Goal: Obtain resource: Obtain resource

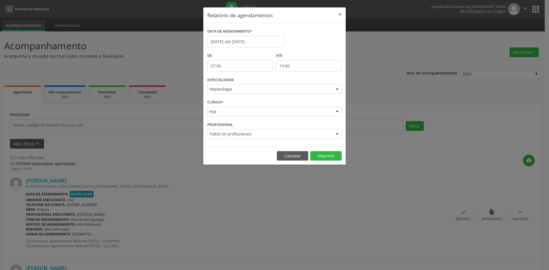
click at [336, 90] on div at bounding box center [337, 90] width 9 height 10
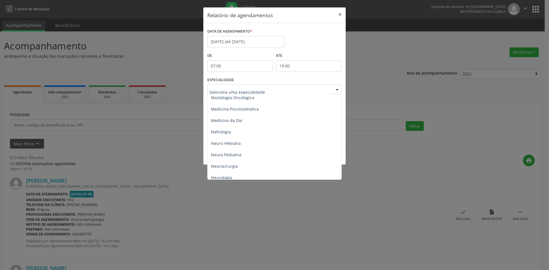
scroll to position [515, 0]
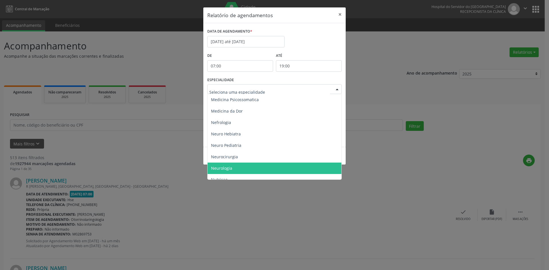
click at [227, 169] on span "Neurologia" at bounding box center [221, 168] width 21 height 5
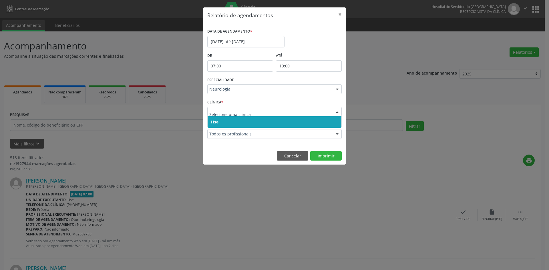
click at [215, 120] on span "Hse" at bounding box center [214, 121] width 7 height 5
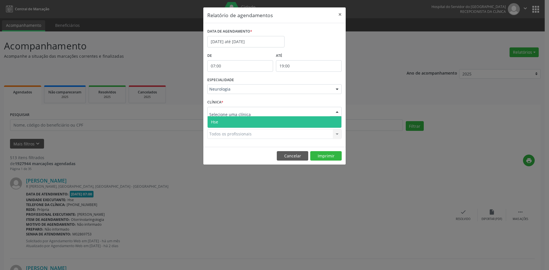
click at [216, 121] on span "Hse" at bounding box center [214, 121] width 7 height 5
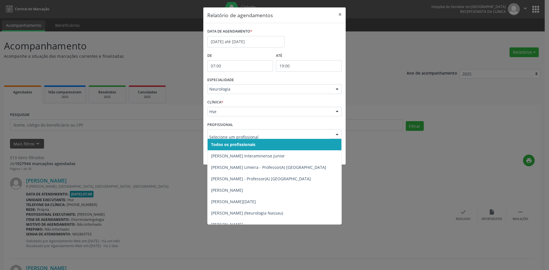
click at [221, 144] on span "Todos os profissionais" at bounding box center [233, 144] width 44 height 5
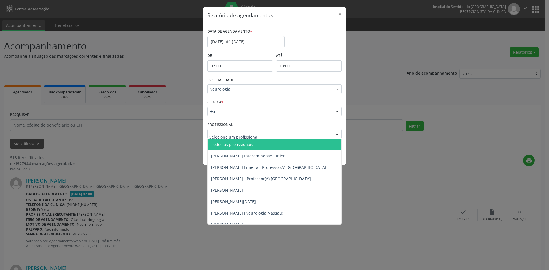
click at [222, 144] on span "Todos os profissionais" at bounding box center [232, 144] width 42 height 5
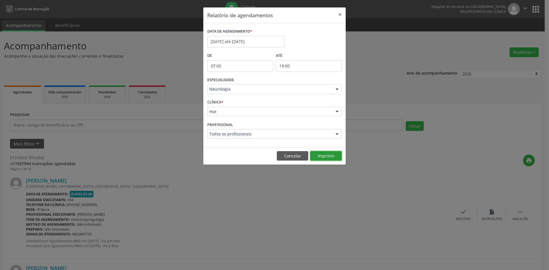
click at [329, 157] on button "Imprimir" at bounding box center [325, 156] width 31 height 10
click at [336, 91] on div at bounding box center [337, 90] width 9 height 10
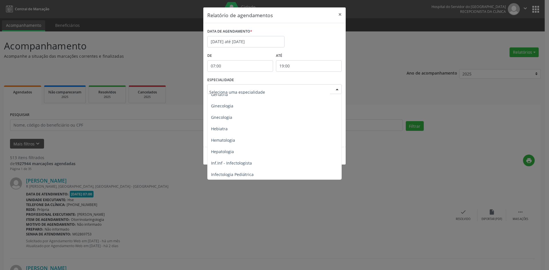
scroll to position [401, 0]
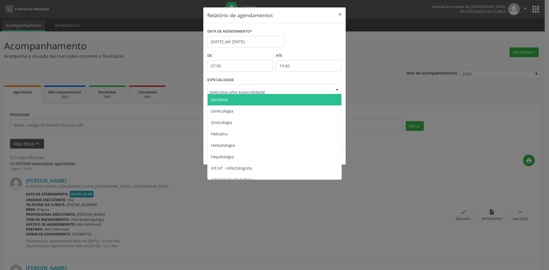
click at [234, 102] on span "Geriatria" at bounding box center [275, 99] width 135 height 11
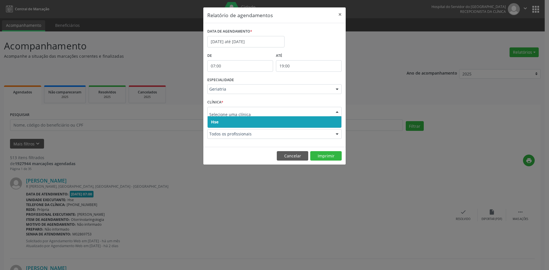
drag, startPoint x: 213, startPoint y: 125, endPoint x: 213, endPoint y: 119, distance: 5.7
click at [213, 123] on span "Hse" at bounding box center [214, 121] width 7 height 5
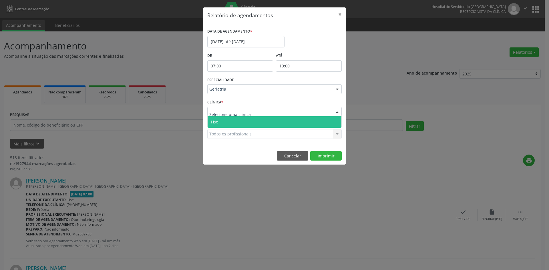
click at [215, 120] on span "Hse" at bounding box center [214, 121] width 7 height 5
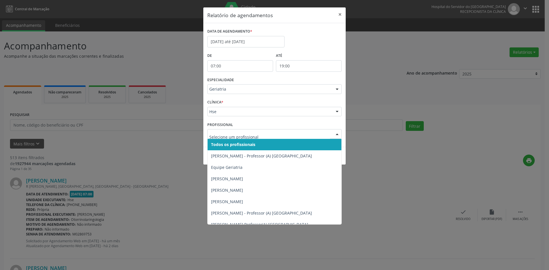
click at [216, 145] on span "Todos os profissionais" at bounding box center [233, 144] width 44 height 5
click at [220, 144] on span "Todos os profissionais" at bounding box center [232, 144] width 42 height 5
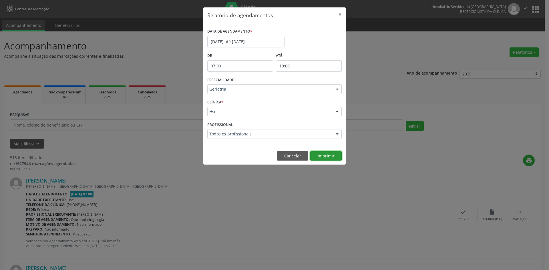
click at [325, 157] on button "Imprimir" at bounding box center [325, 156] width 31 height 10
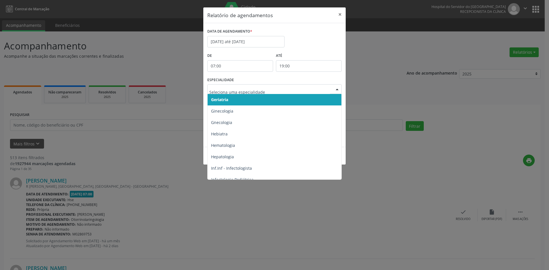
click at [338, 90] on div at bounding box center [337, 90] width 9 height 10
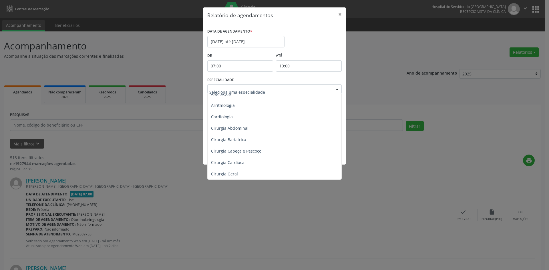
scroll to position [0, 0]
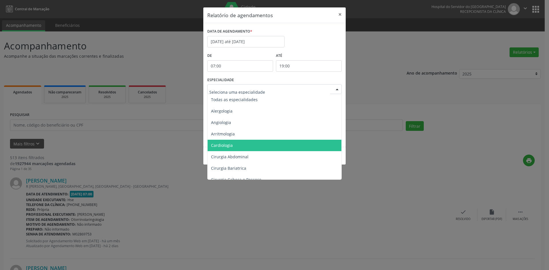
click at [221, 145] on span "Cardiologia" at bounding box center [222, 145] width 22 height 5
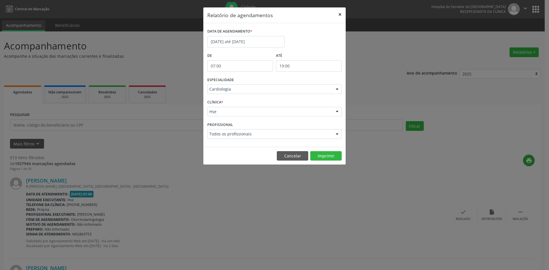
click at [340, 13] on button "×" at bounding box center [339, 14] width 11 height 14
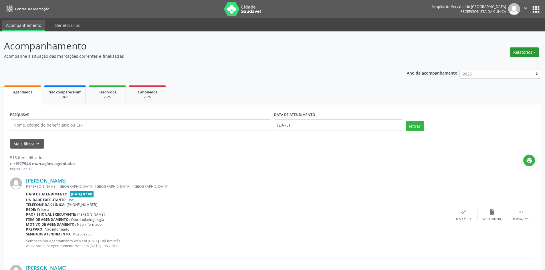
click at [523, 52] on button "Relatórios" at bounding box center [524, 52] width 29 height 10
click at [496, 62] on link "Agendamentos" at bounding box center [509, 65] width 62 height 8
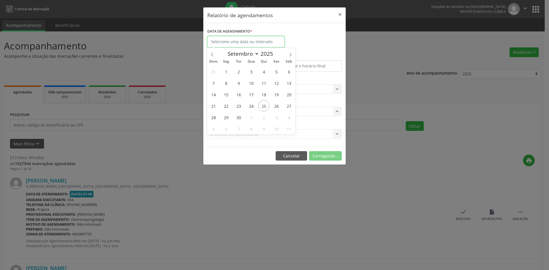
click at [246, 44] on input "text" at bounding box center [245, 41] width 77 height 11
click at [291, 55] on icon at bounding box center [291, 55] width 4 height 4
select select "9"
click at [251, 72] on span "1" at bounding box center [251, 71] width 11 height 11
type input "[DATE]"
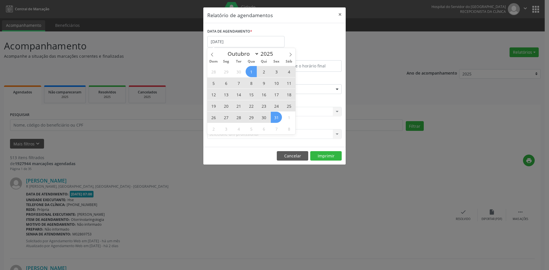
click at [273, 118] on div "28 29 30 1 2 3 4 5 6 7 8 9 10 11 12 13 14 15 16 17 18 19 20 21 22 23 24 25 26 2…" at bounding box center [251, 100] width 88 height 69
click at [276, 118] on span "31" at bounding box center [276, 117] width 11 height 11
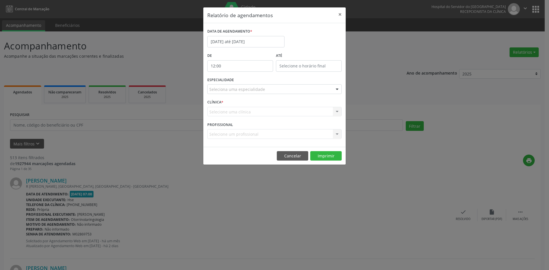
click at [241, 66] on input "12:00" at bounding box center [240, 65] width 66 height 11
click at [248, 82] on span at bounding box center [249, 81] width 4 height 6
type input "11:00"
type input "11"
click at [248, 82] on span at bounding box center [249, 81] width 4 height 6
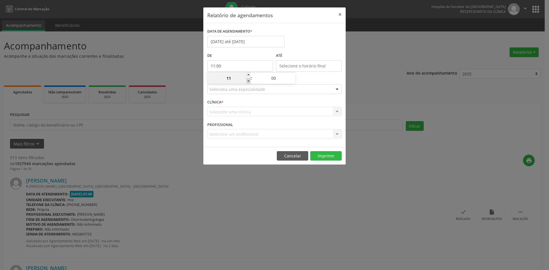
type input "10:00"
type input "10"
click at [248, 82] on span at bounding box center [249, 81] width 4 height 6
type input "09:00"
type input "09"
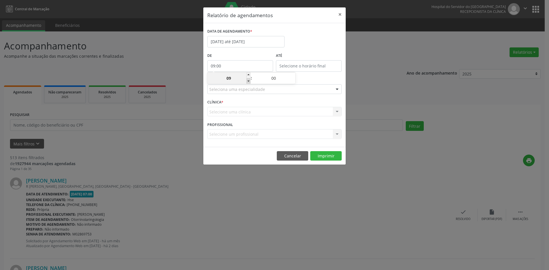
click at [248, 82] on span at bounding box center [249, 81] width 4 height 6
type input "08:00"
type input "08"
click at [248, 82] on span at bounding box center [249, 81] width 4 height 6
type input "07:00"
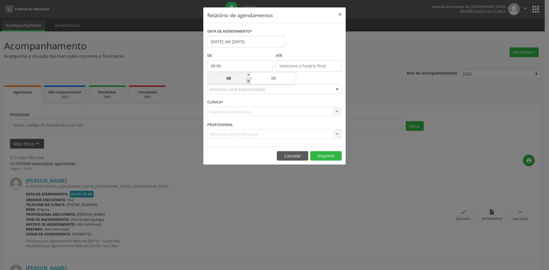
type input "07"
click at [301, 65] on input "12:00" at bounding box center [309, 65] width 66 height 11
click at [316, 75] on span at bounding box center [317, 76] width 4 height 6
type input "13:00"
type input "13"
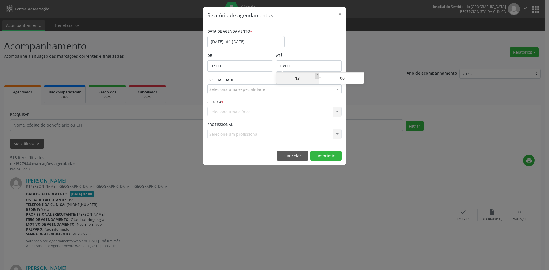
click at [316, 75] on span at bounding box center [317, 76] width 4 height 6
type input "14:00"
type input "14"
click at [316, 75] on span at bounding box center [317, 76] width 4 height 6
type input "15:00"
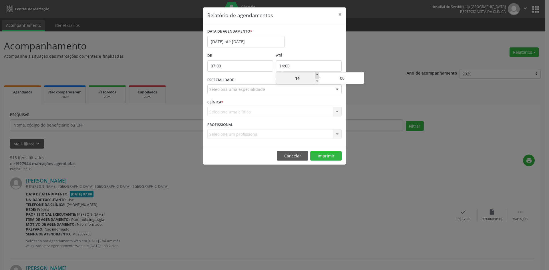
type input "15"
click at [316, 75] on span at bounding box center [317, 76] width 4 height 6
type input "16:00"
type input "16"
click at [316, 75] on span at bounding box center [317, 76] width 4 height 6
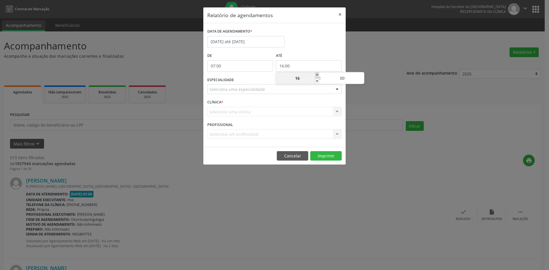
type input "17:00"
type input "17"
click at [316, 75] on span at bounding box center [317, 76] width 4 height 6
type input "18:00"
type input "18"
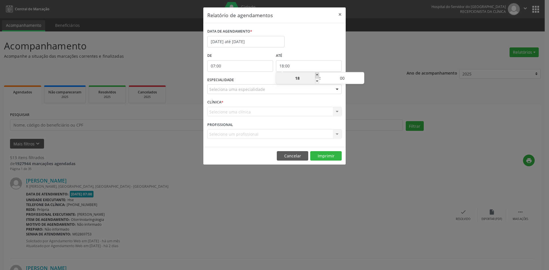
click at [316, 75] on span at bounding box center [317, 76] width 4 height 6
type input "19:00"
type input "19"
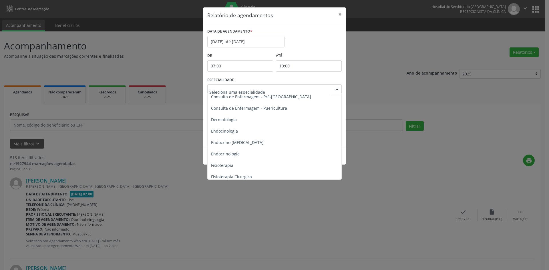
scroll to position [257, 0]
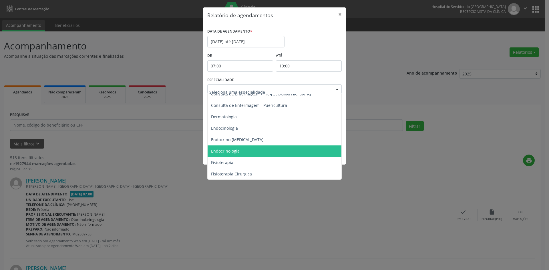
click at [230, 148] on span "Endocrinologia" at bounding box center [225, 150] width 29 height 5
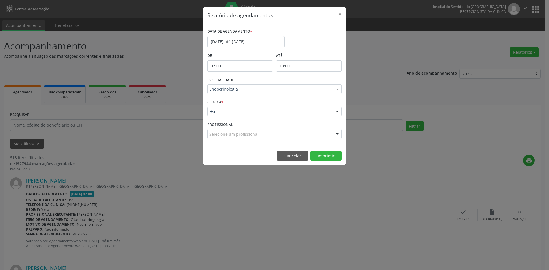
drag, startPoint x: 213, startPoint y: 112, endPoint x: 216, endPoint y: 120, distance: 8.0
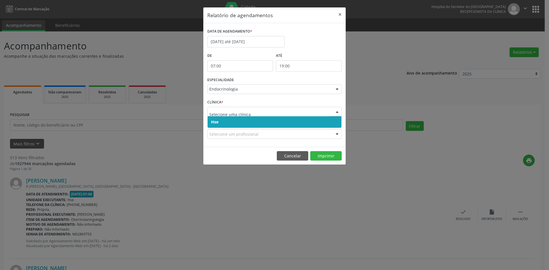
click at [219, 125] on span "Hse" at bounding box center [275, 121] width 134 height 11
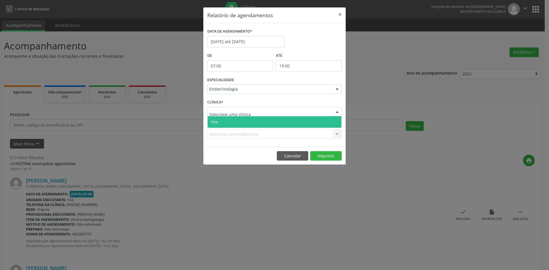
click at [218, 124] on span "Hse" at bounding box center [214, 121] width 7 height 5
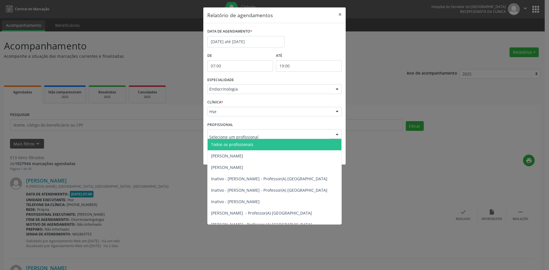
click at [217, 145] on span "Todos os profissionais" at bounding box center [232, 144] width 42 height 5
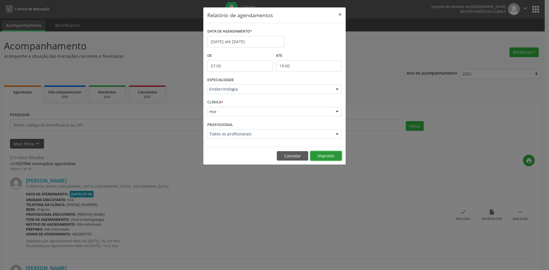
click at [325, 157] on button "Imprimir" at bounding box center [325, 156] width 31 height 10
click at [336, 88] on div at bounding box center [337, 90] width 9 height 10
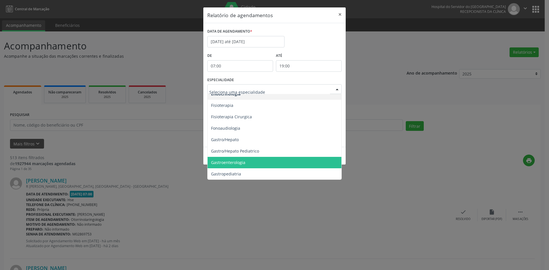
scroll to position [343, 0]
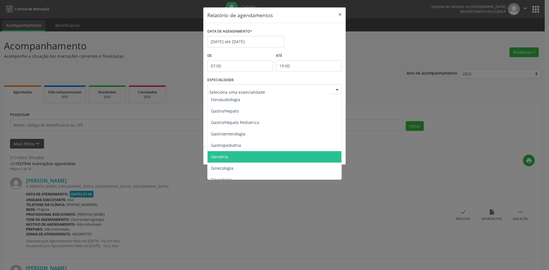
click at [227, 156] on span "Geriatria" at bounding box center [219, 156] width 17 height 5
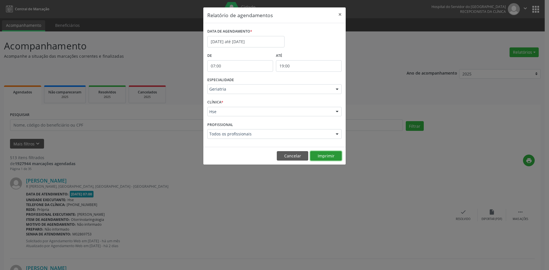
click at [328, 157] on button "Imprimir" at bounding box center [325, 156] width 31 height 10
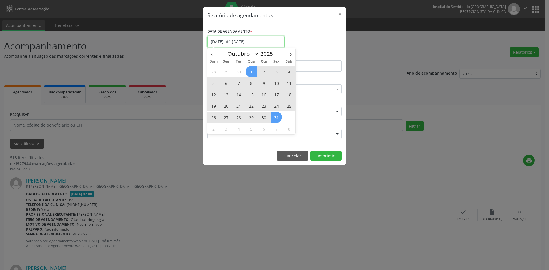
click at [250, 40] on input "[DATE] até [DATE]" at bounding box center [245, 41] width 77 height 11
click at [212, 55] on icon at bounding box center [212, 55] width 4 height 4
select select "8"
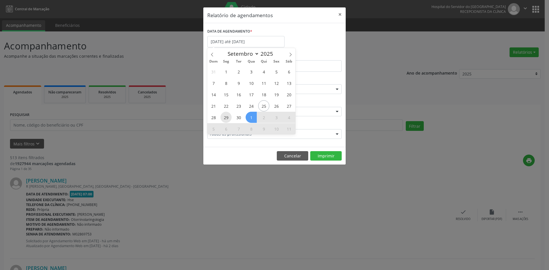
click at [227, 118] on span "29" at bounding box center [226, 117] width 11 height 11
type input "[DATE]"
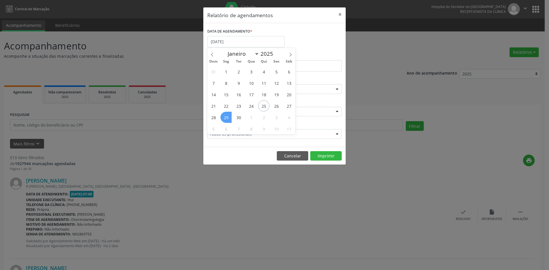
click at [227, 118] on span "29" at bounding box center [226, 117] width 11 height 11
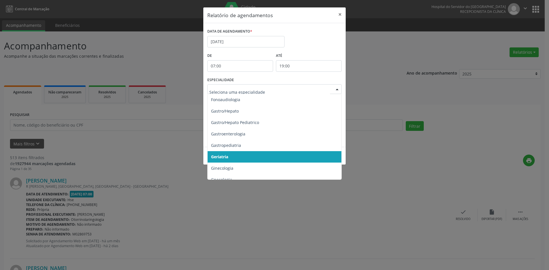
click at [338, 88] on div at bounding box center [337, 90] width 9 height 10
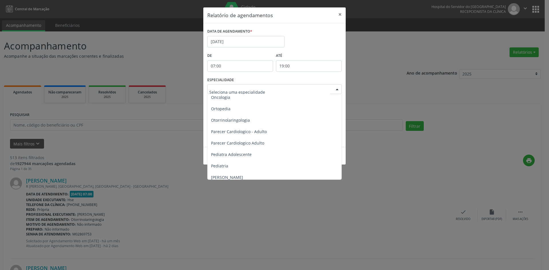
scroll to position [830, 0]
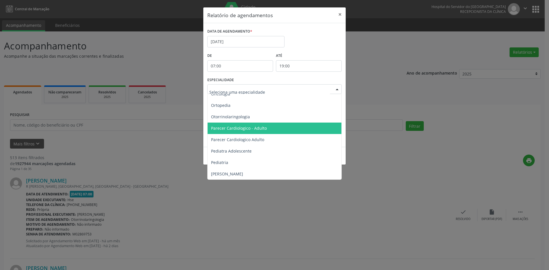
click at [247, 128] on span "Parecer Cardiologico - Adulto" at bounding box center [239, 128] width 56 height 5
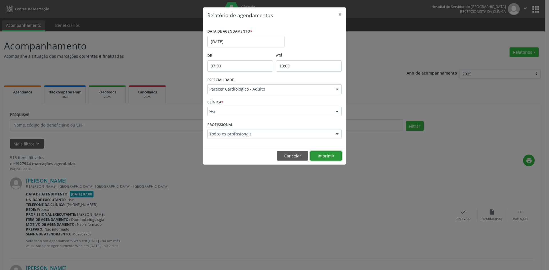
click at [322, 158] on button "Imprimir" at bounding box center [325, 156] width 31 height 10
click at [223, 40] on input "[DATE]" at bounding box center [245, 41] width 77 height 11
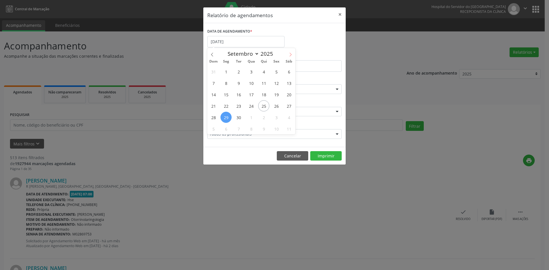
click at [291, 54] on icon at bounding box center [291, 55] width 4 height 4
select select "9"
click at [249, 71] on span "1" at bounding box center [251, 71] width 11 height 11
type input "[DATE]"
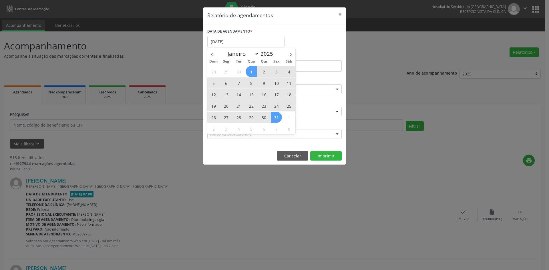
drag, startPoint x: 251, startPoint y: 72, endPoint x: 275, endPoint y: 120, distance: 53.6
click at [275, 120] on div "28 29 30 1 2 3 4 5 6 7 8 9 10 11 12 13 14 15 16 17 18 19 20 21 22 23 24 25 26 2…" at bounding box center [251, 100] width 88 height 69
click at [275, 119] on span "31" at bounding box center [276, 117] width 11 height 11
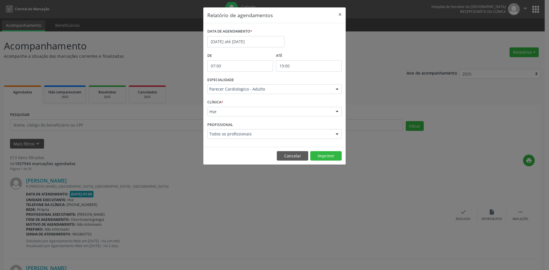
click at [336, 89] on div at bounding box center [337, 90] width 9 height 10
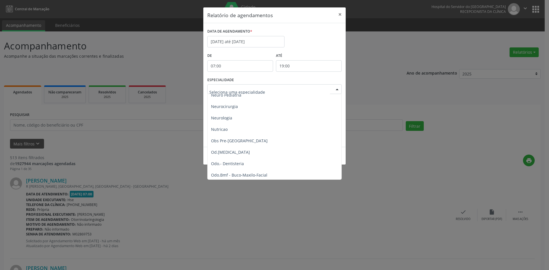
scroll to position [537, 0]
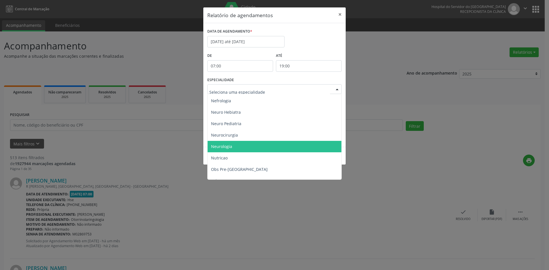
click at [233, 144] on span "Neurologia" at bounding box center [275, 146] width 135 height 11
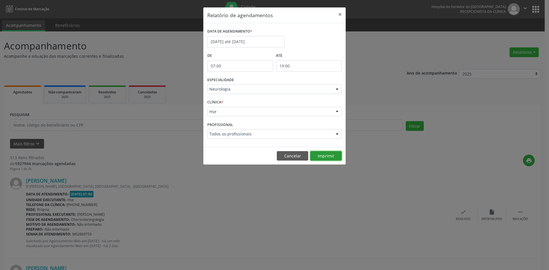
click at [329, 158] on button "Imprimir" at bounding box center [325, 156] width 31 height 10
click at [339, 89] on div at bounding box center [337, 90] width 9 height 10
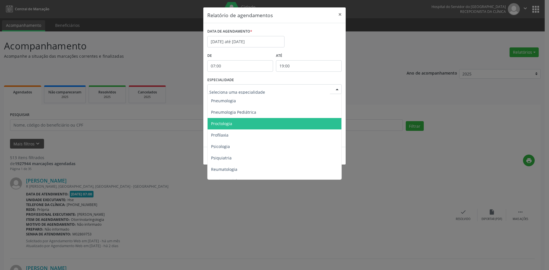
scroll to position [966, 0]
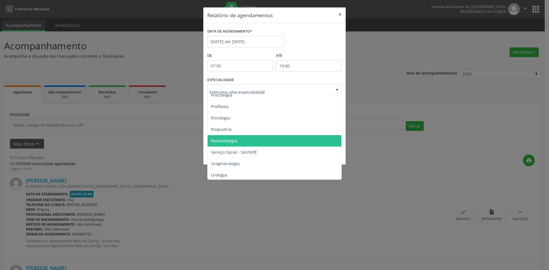
click at [233, 144] on span "Reumatologia" at bounding box center [275, 140] width 135 height 11
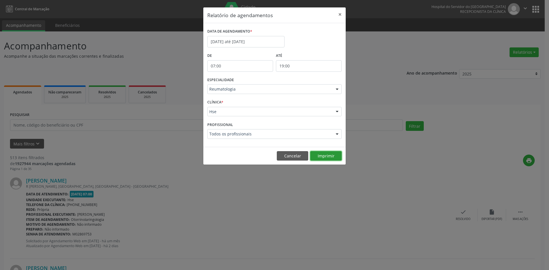
click at [329, 155] on button "Imprimir" at bounding box center [325, 156] width 31 height 10
